Goal: Information Seeking & Learning: Learn about a topic

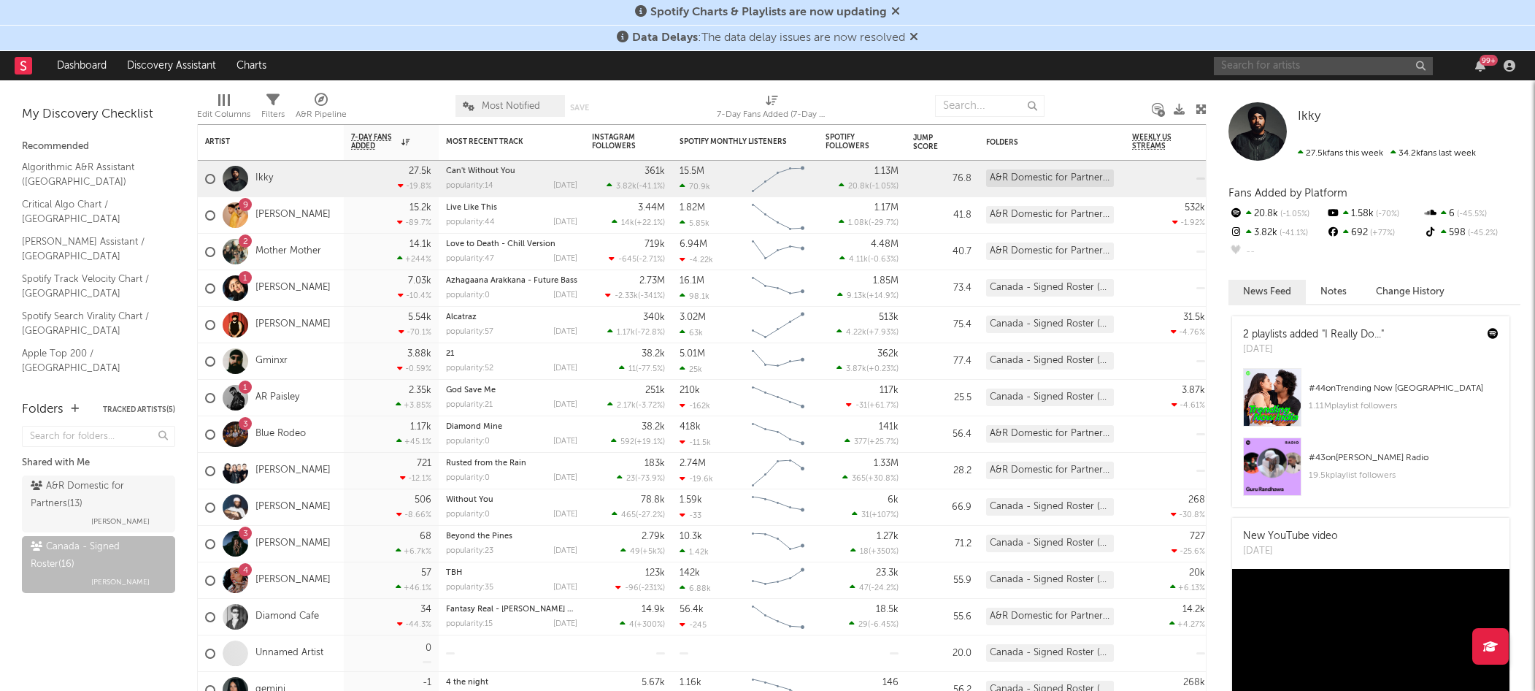
click at [1274, 71] on input "text" at bounding box center [1323, 66] width 219 height 18
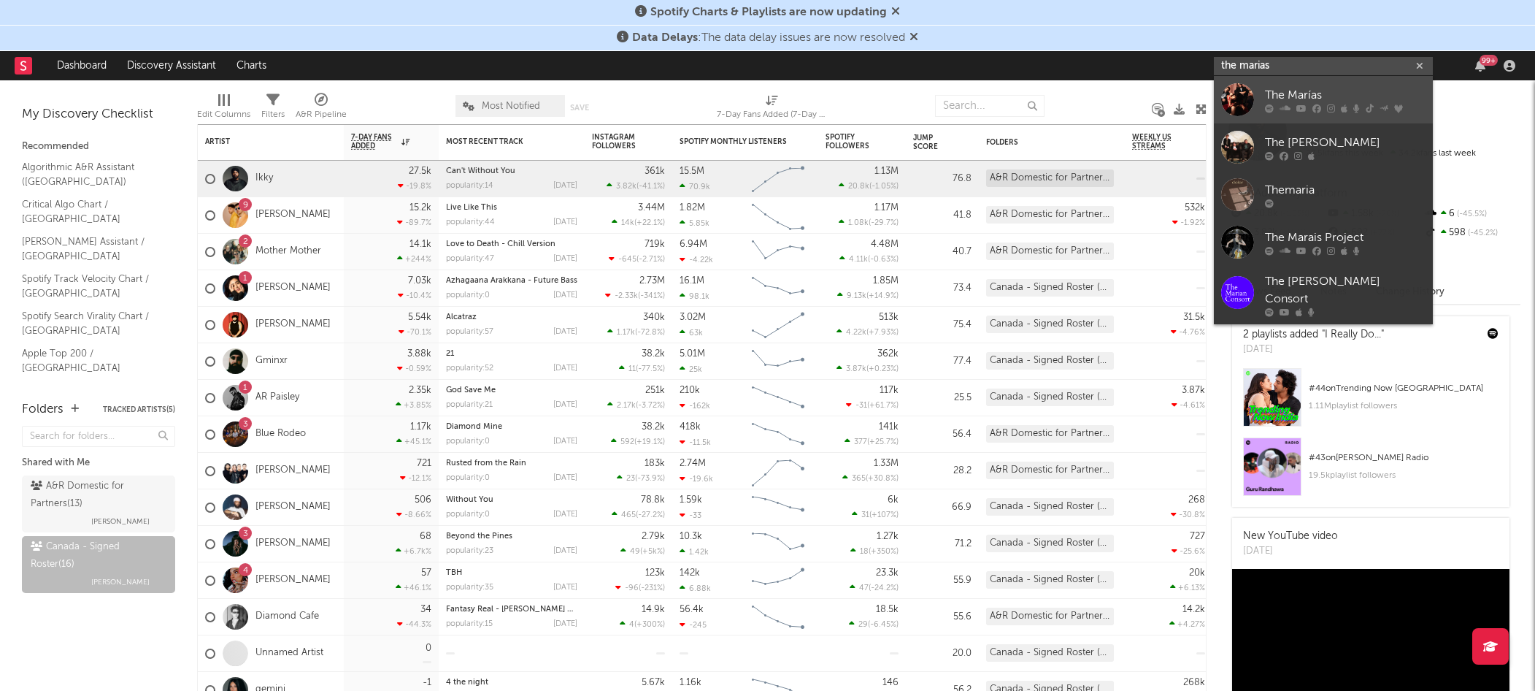
type input "the marias"
click at [1280, 94] on div "The Marías" at bounding box center [1345, 95] width 161 height 18
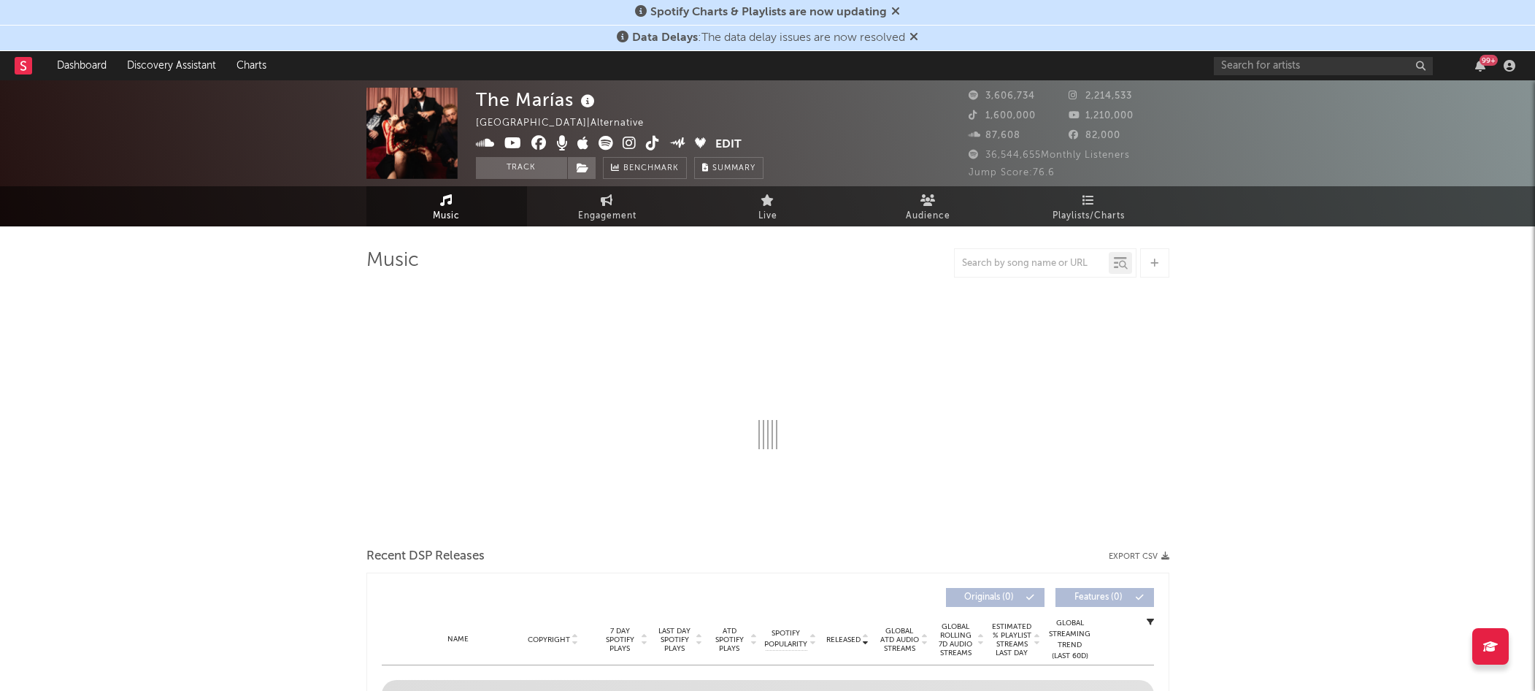
select select "6m"
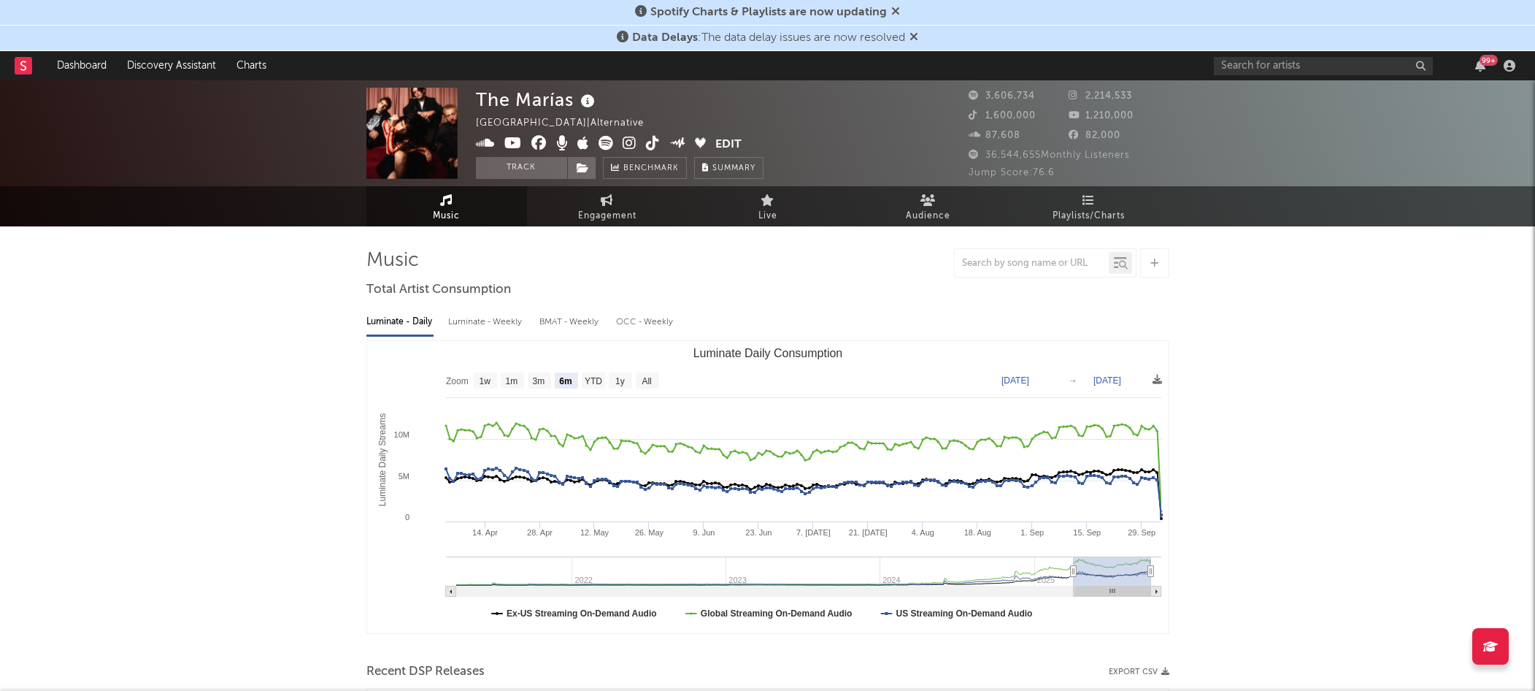
click at [1017, 252] on div at bounding box center [1045, 262] width 182 height 29
click at [1014, 258] on input "text" at bounding box center [1032, 264] width 154 height 12
type input "sienna"
click at [1037, 266] on input "sienna" at bounding box center [1032, 264] width 154 height 12
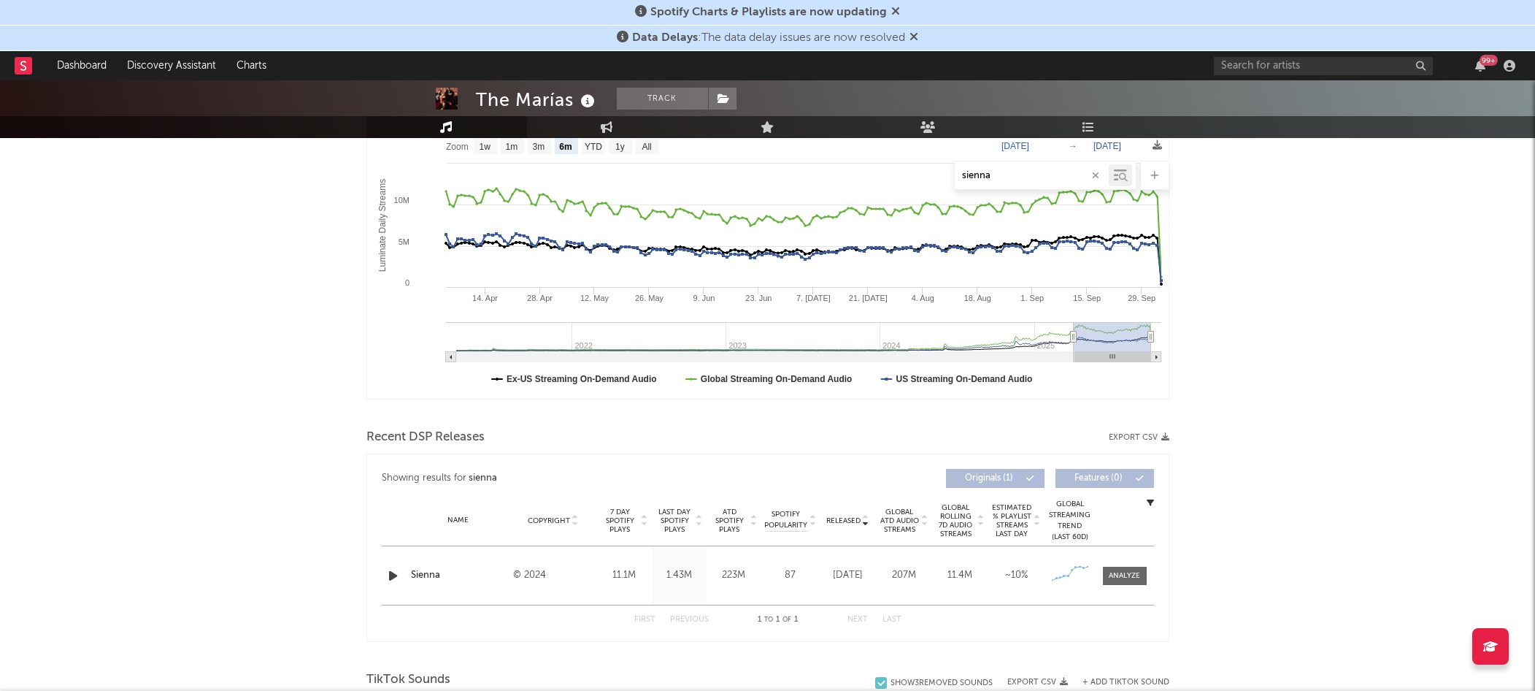
scroll to position [259, 0]
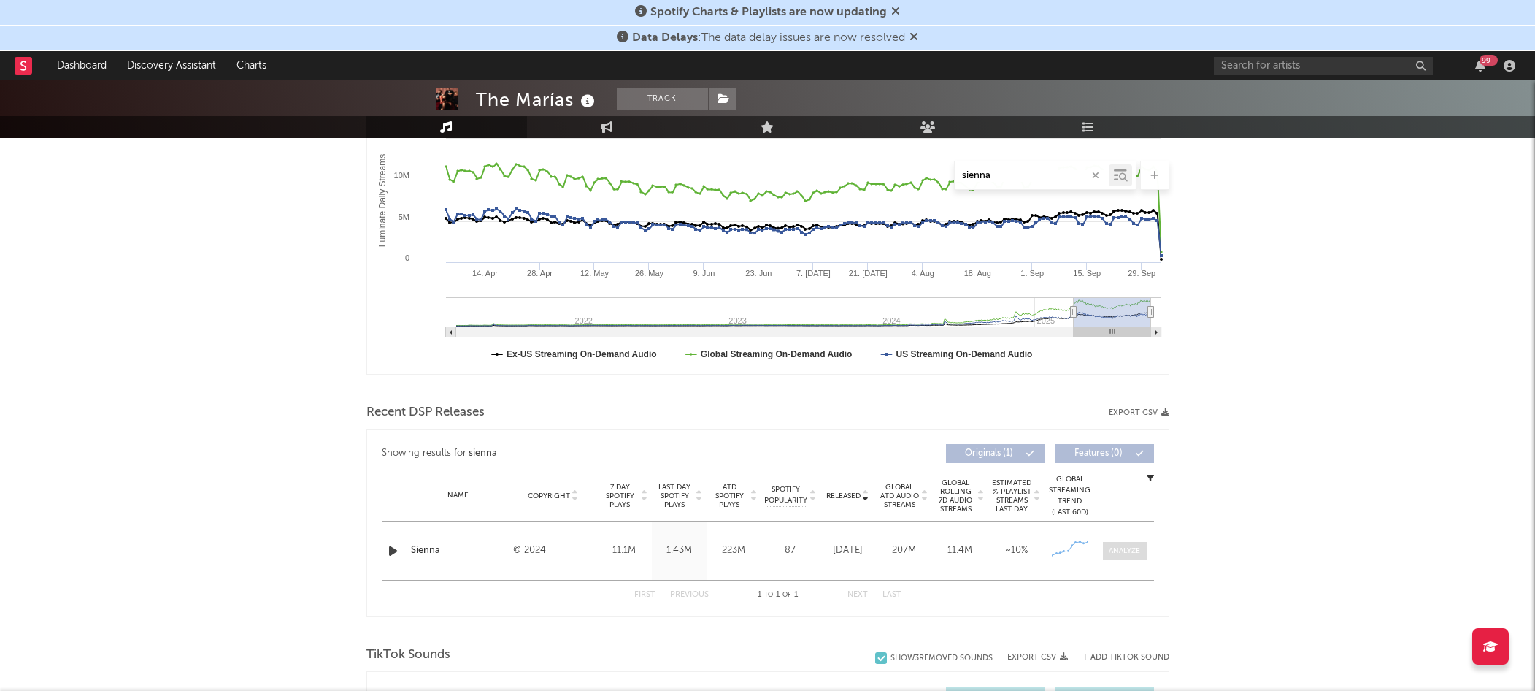
click at [1135, 550] on div at bounding box center [1124, 550] width 31 height 11
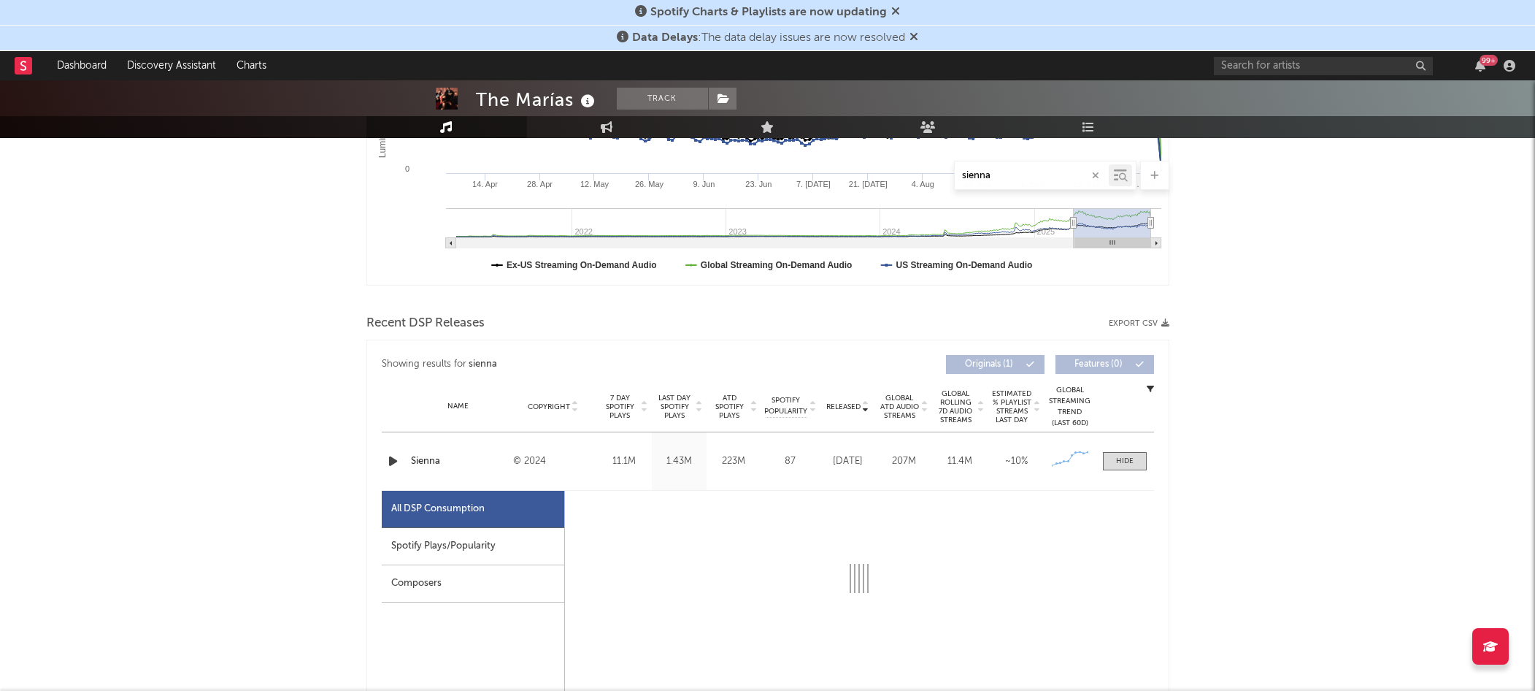
select select "6m"
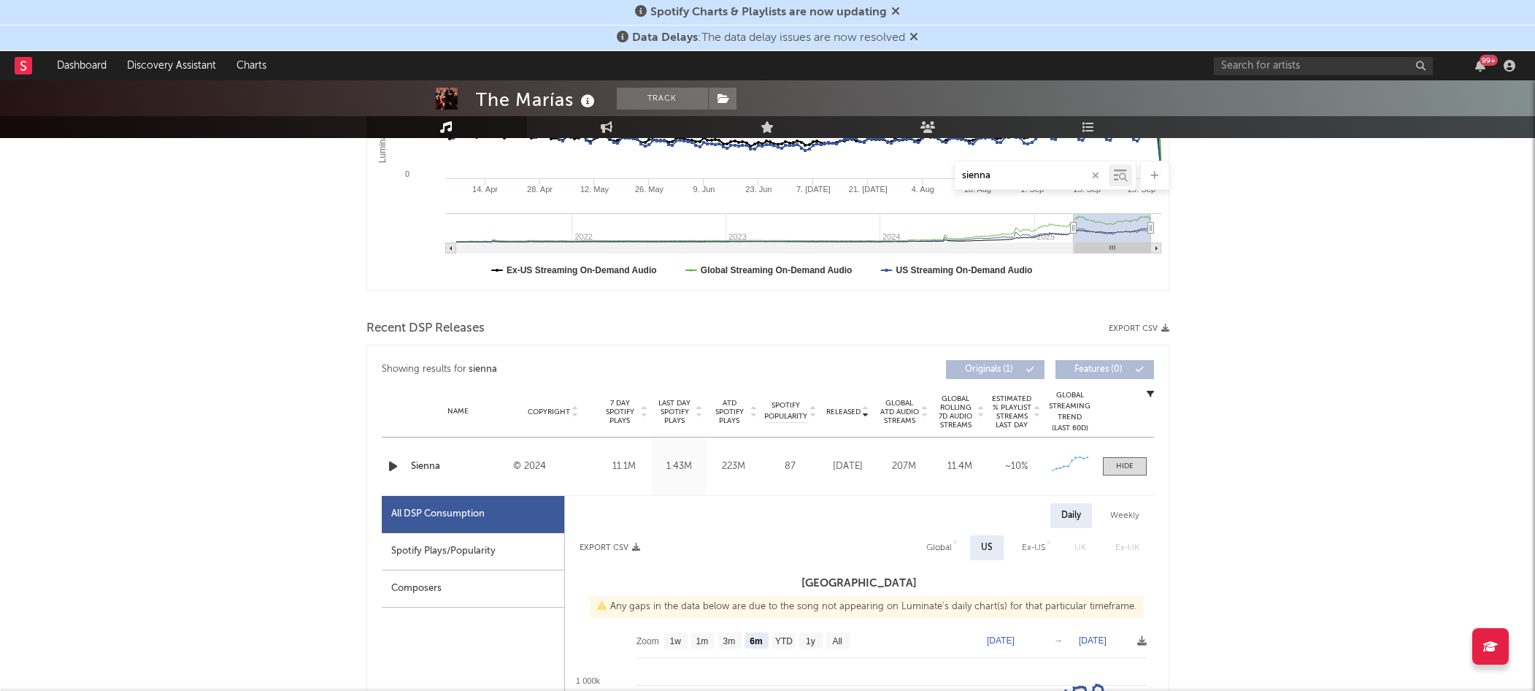
scroll to position [0, 0]
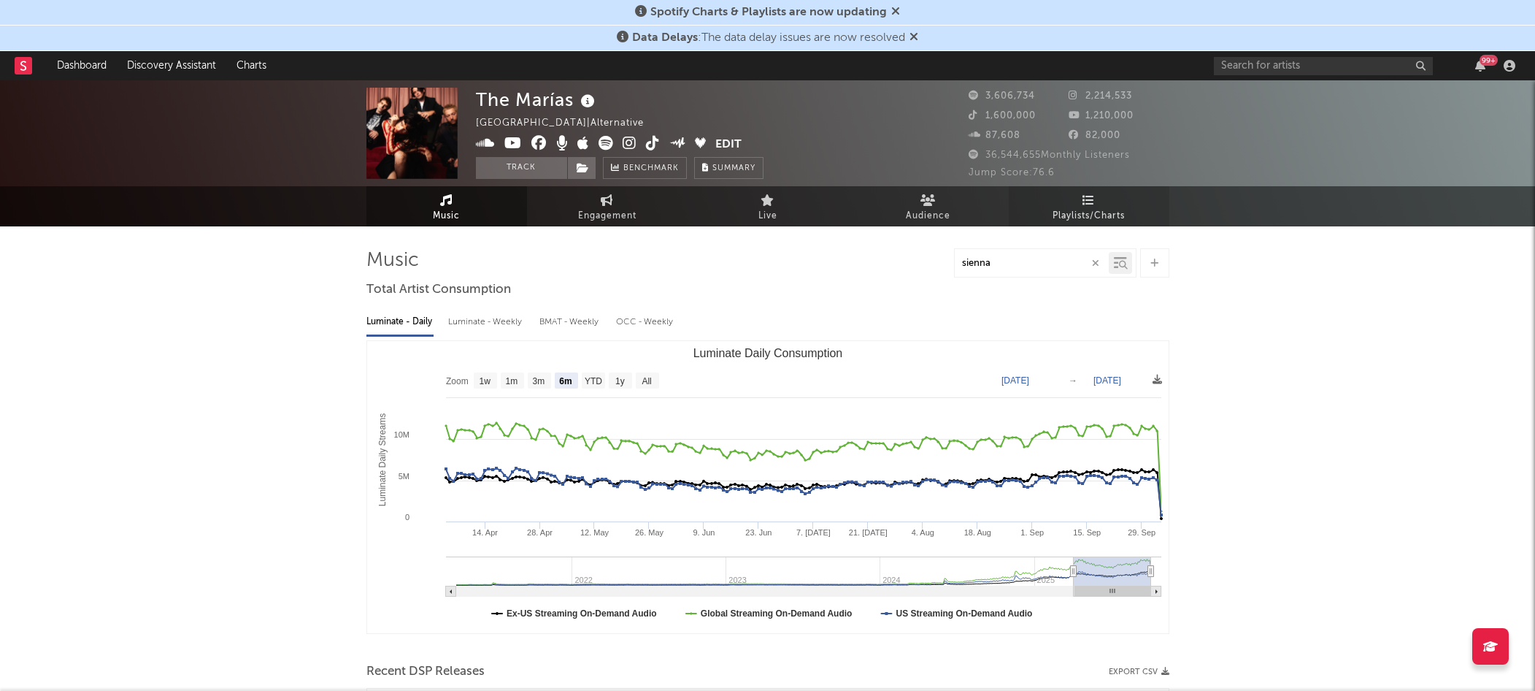
click at [1097, 215] on span "Playlists/Charts" at bounding box center [1089, 216] width 72 height 18
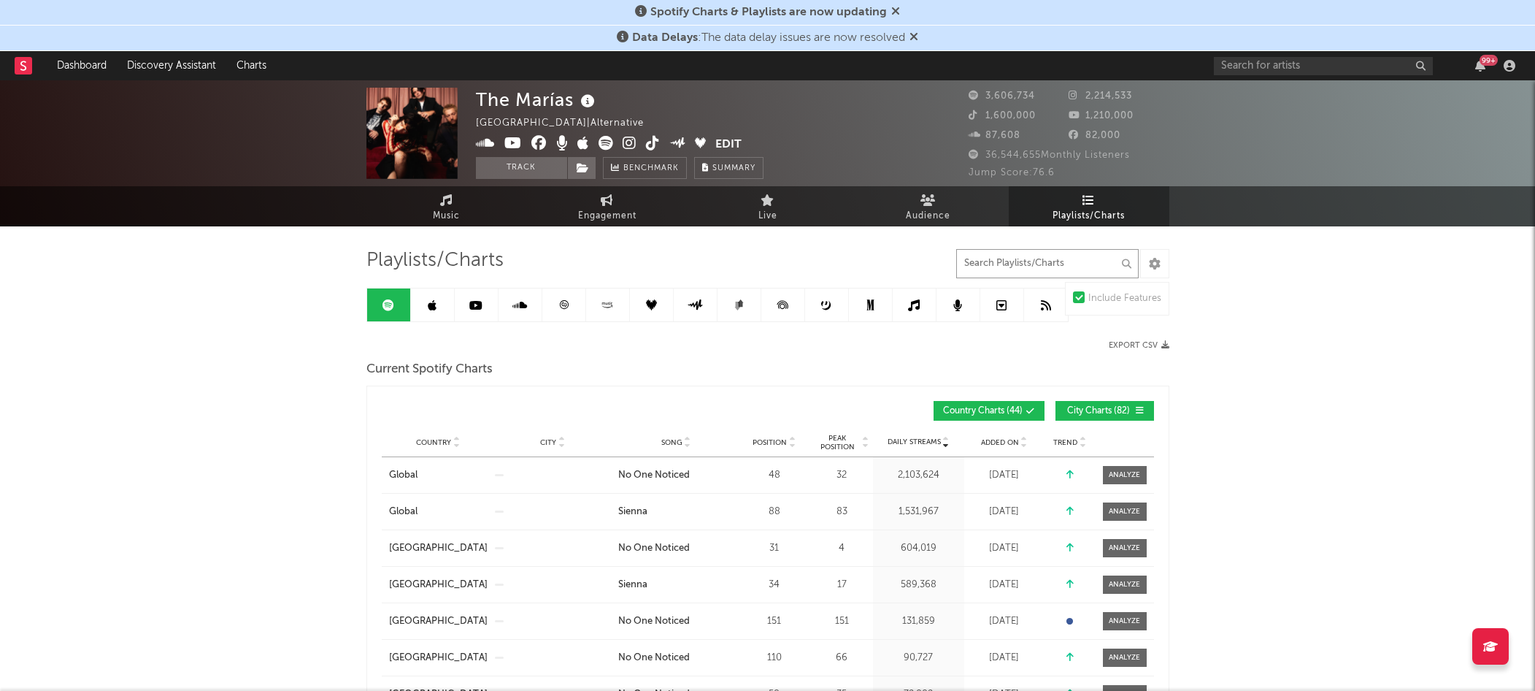
click at [1068, 272] on input "text" at bounding box center [1047, 263] width 182 height 29
type input "d"
type input "sienna"
click at [1090, 258] on input "sienna" at bounding box center [1047, 263] width 182 height 29
click at [1020, 263] on input "sienna" at bounding box center [1047, 263] width 182 height 29
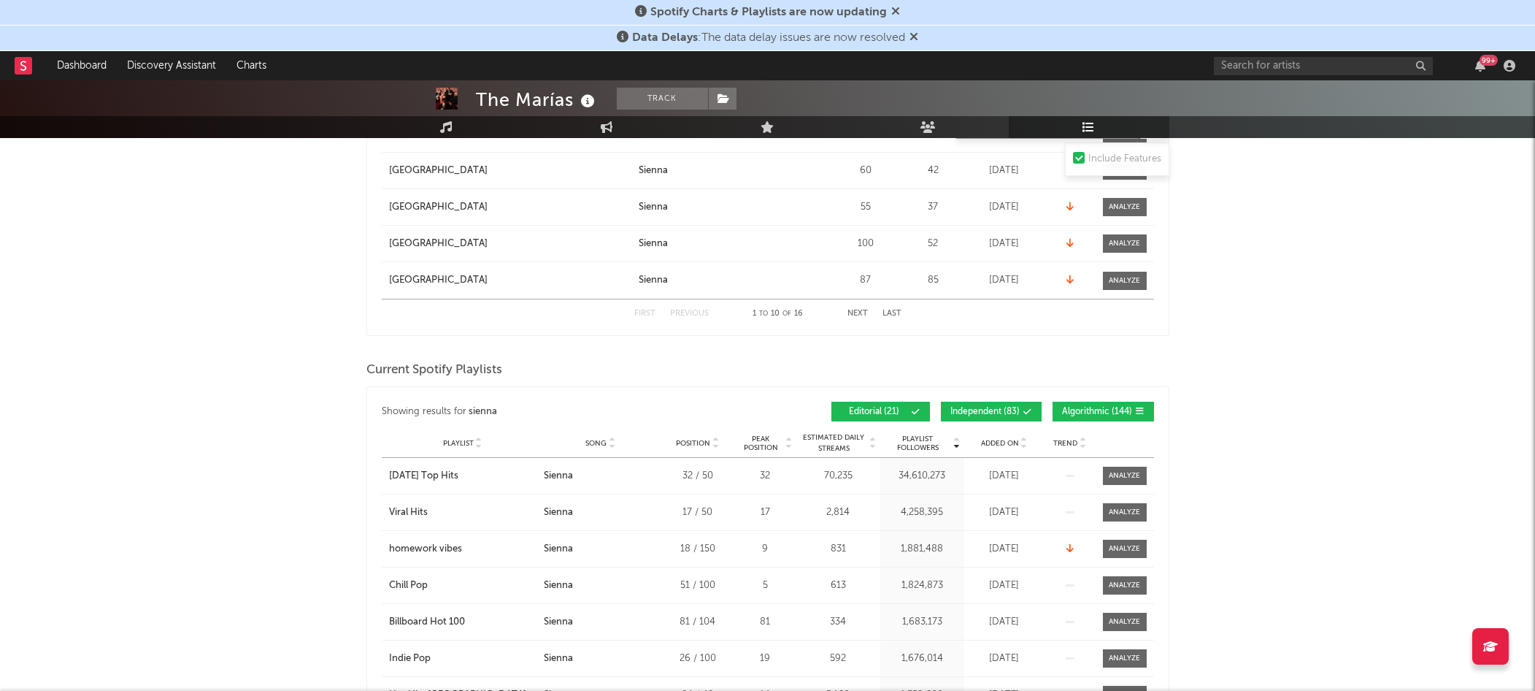
scroll to position [1048, 0]
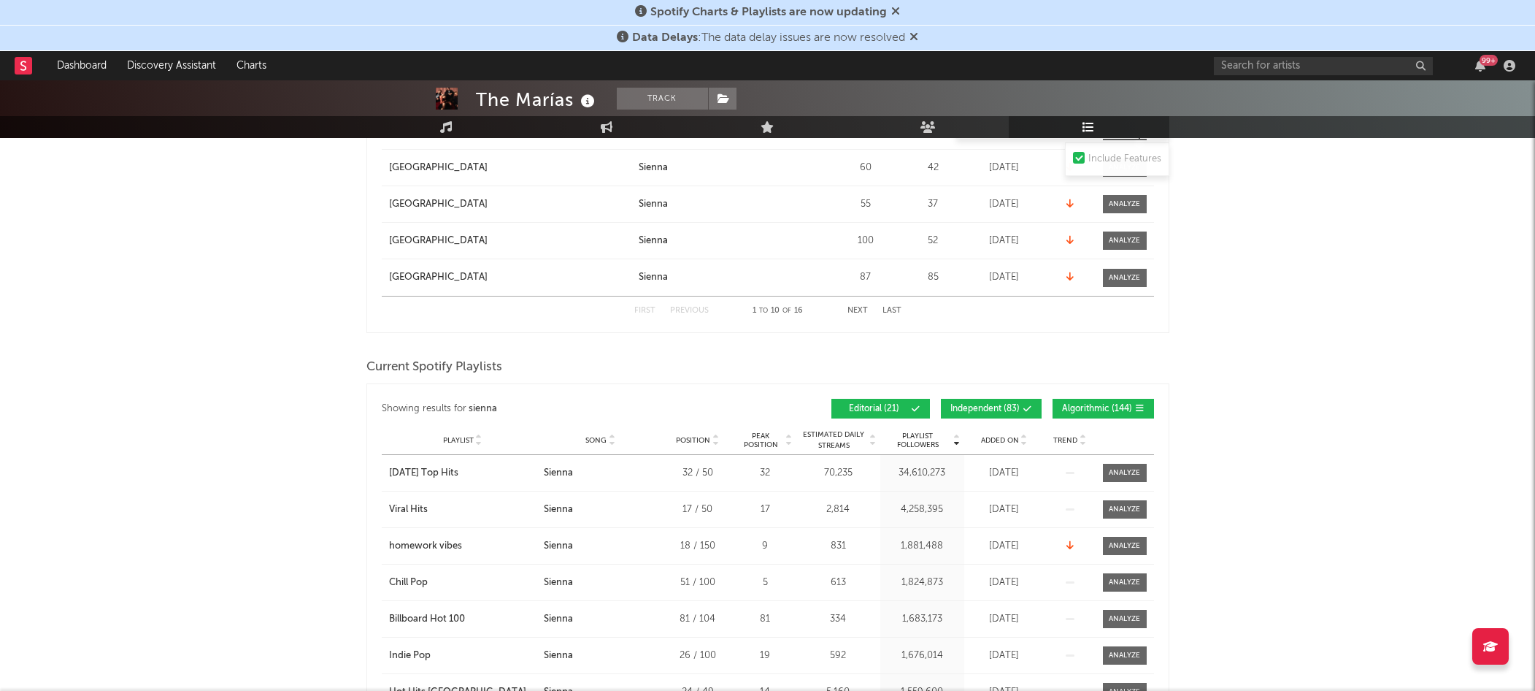
click at [895, 10] on icon at bounding box center [895, 11] width 9 height 12
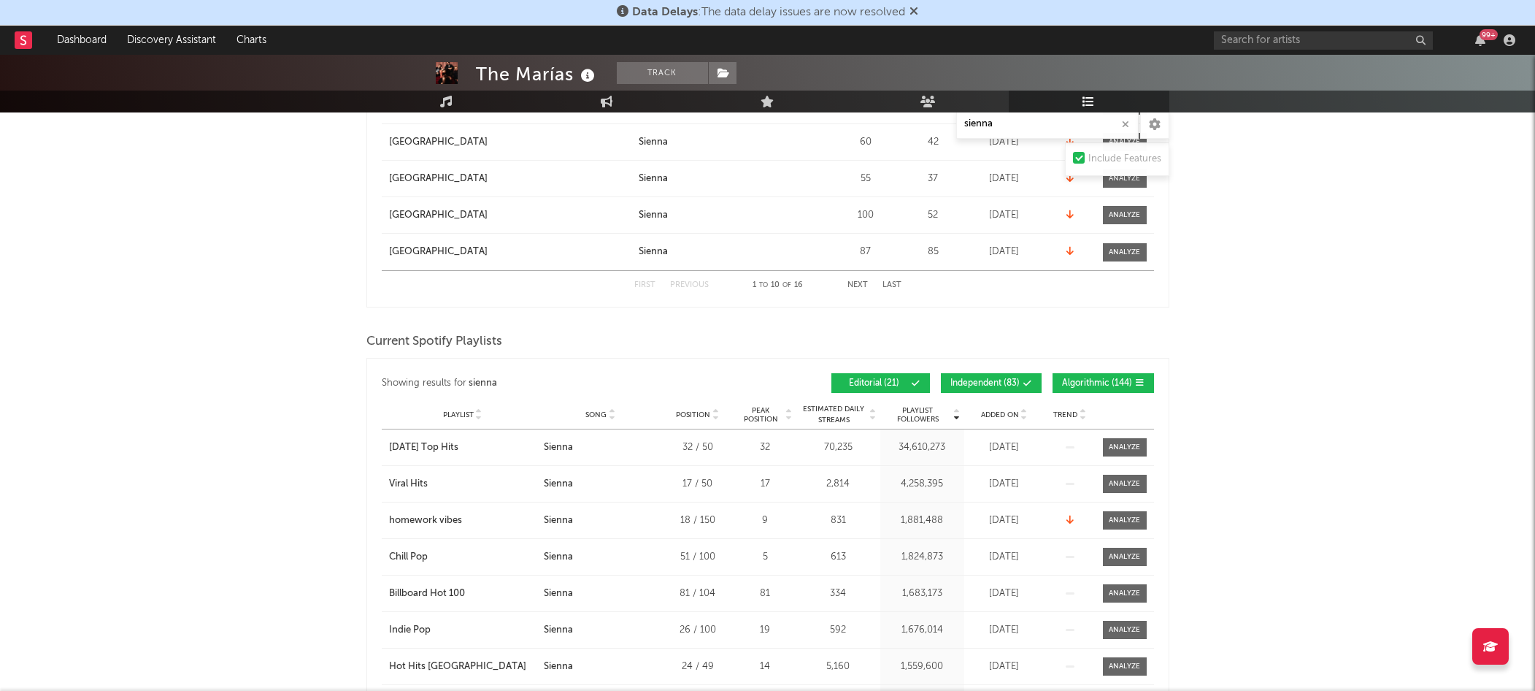
click at [914, 13] on icon at bounding box center [914, 11] width 9 height 12
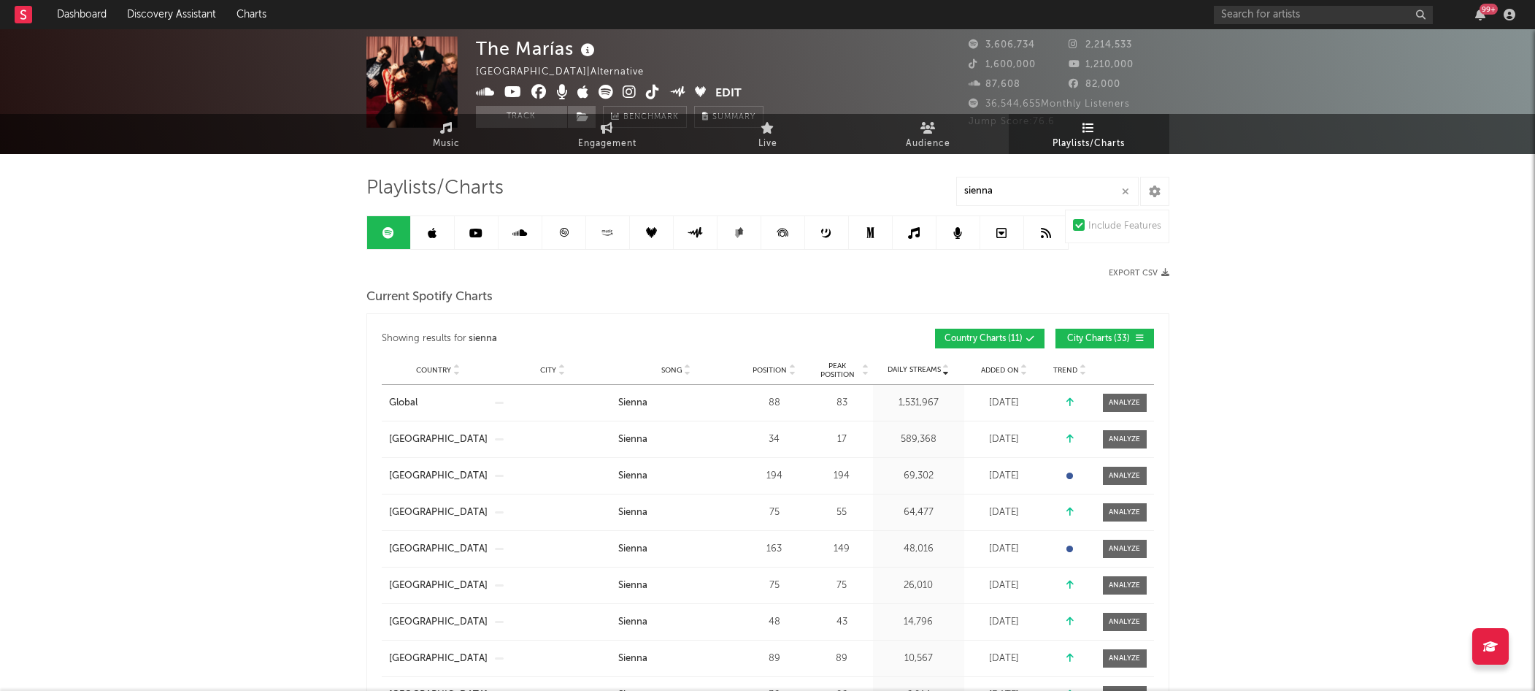
scroll to position [0, 0]
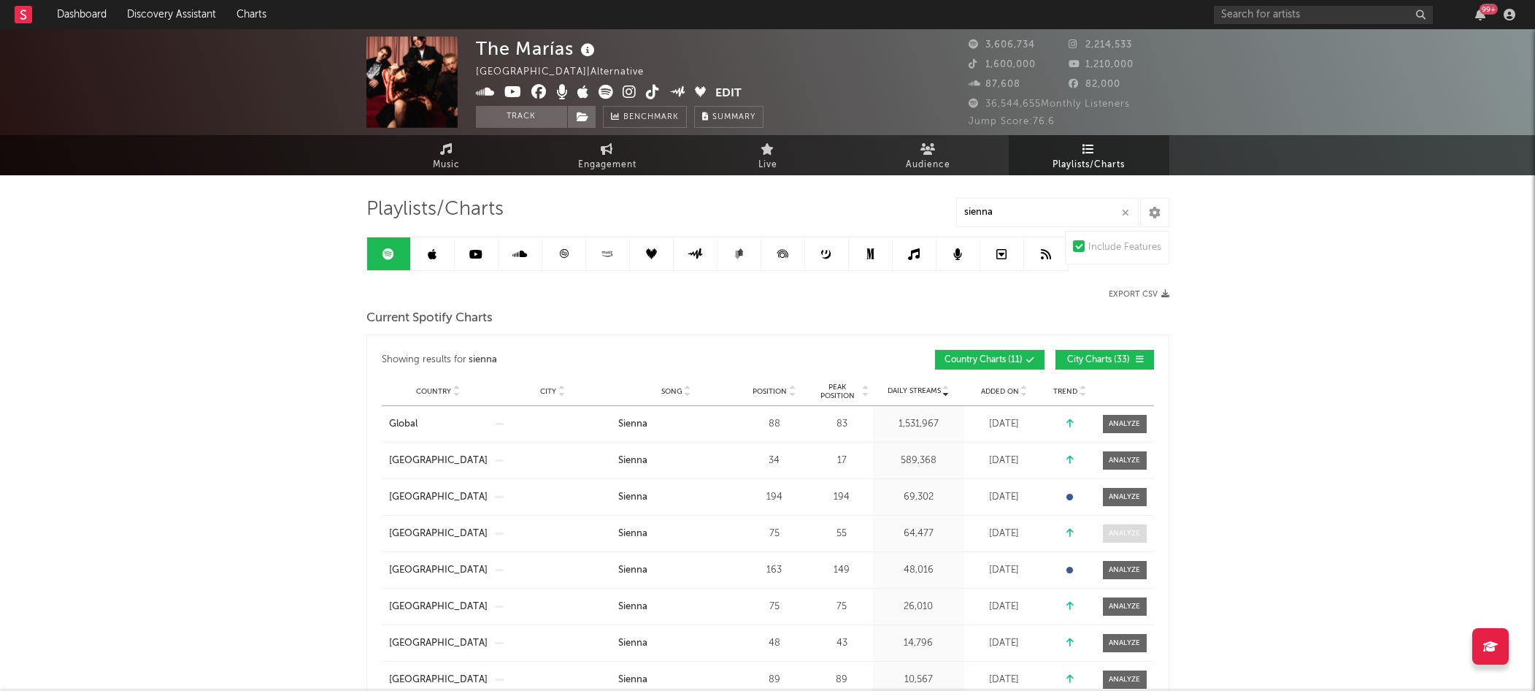
click at [1128, 533] on div at bounding box center [1124, 533] width 31 height 11
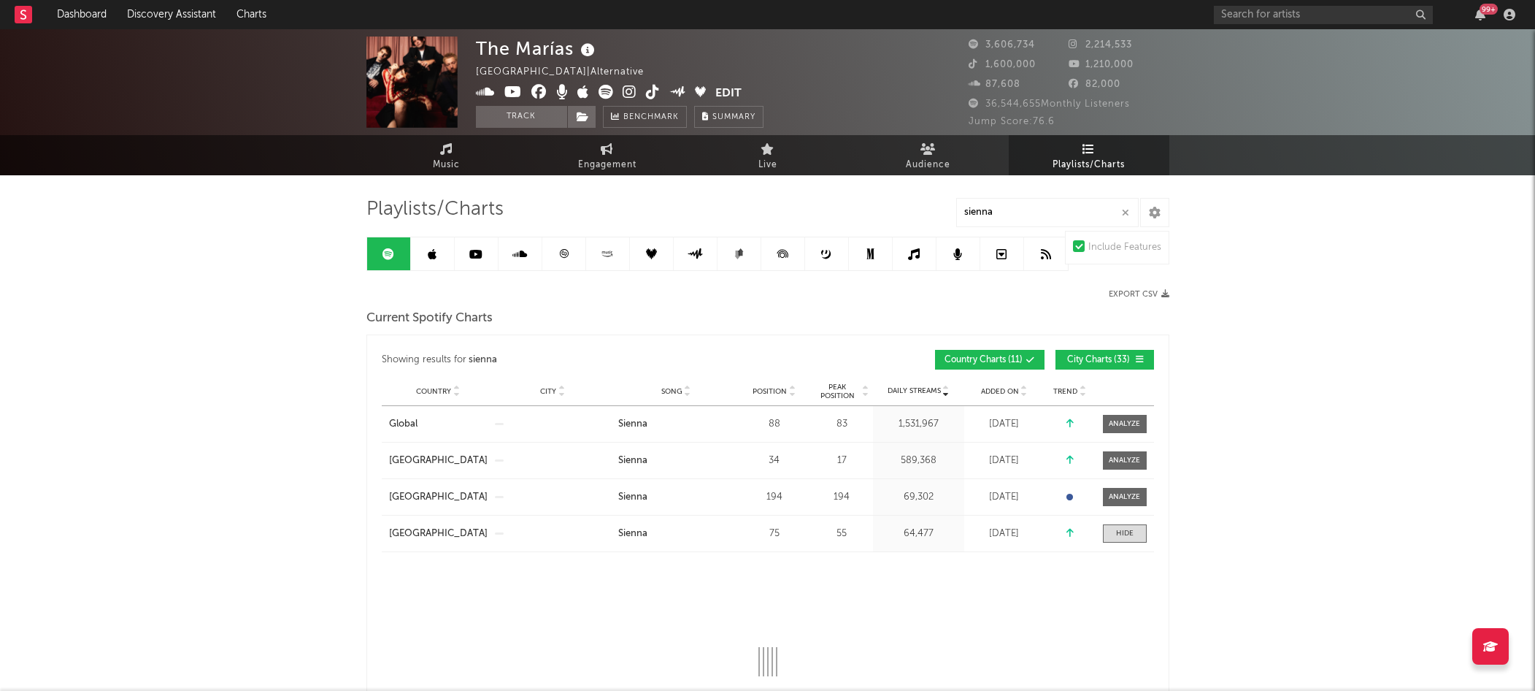
select select "1w"
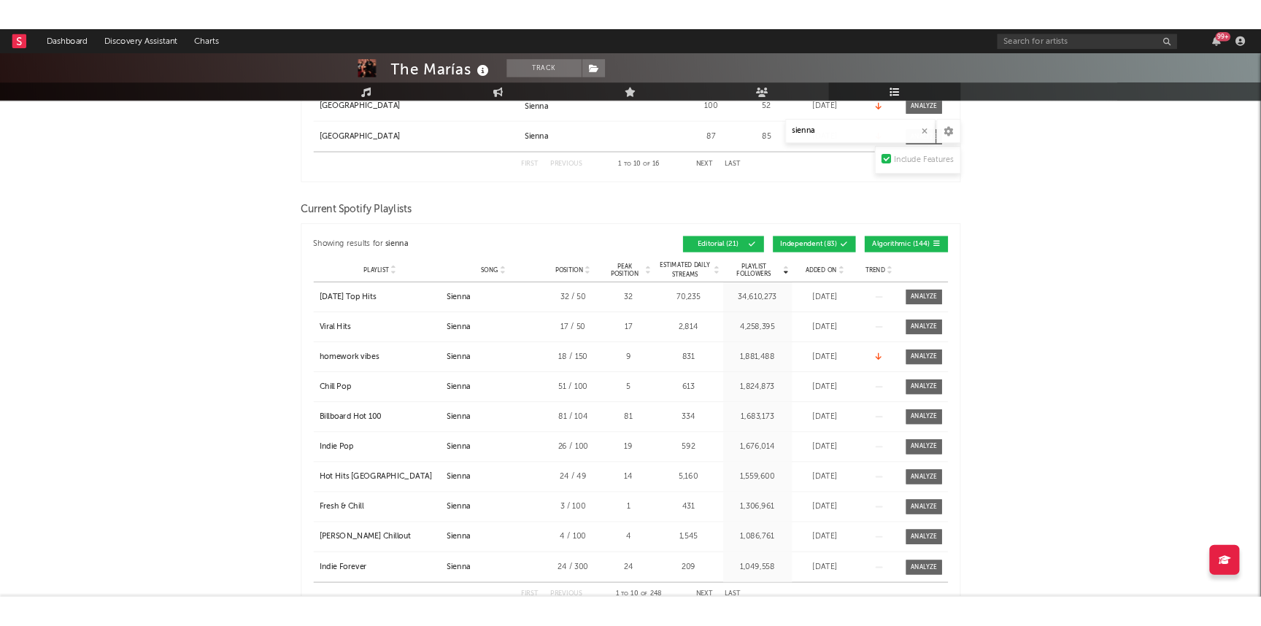
scroll to position [1438, 0]
